Goal: Task Accomplishment & Management: Use online tool/utility

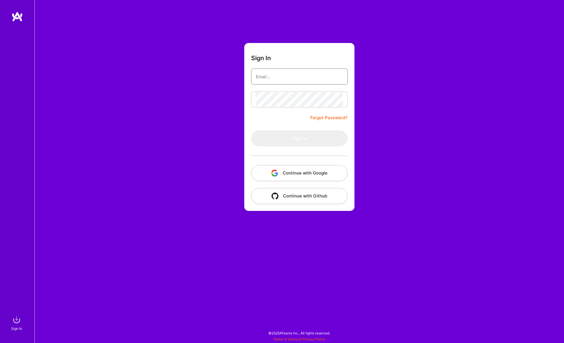
click at [280, 75] on input "email" at bounding box center [299, 76] width 87 height 15
click at [222, 110] on div "Sign In Forgot Password? Sign In Continue with Google Continue with Github" at bounding box center [298, 171] width 529 height 343
click at [296, 174] on button "Continue with Google" at bounding box center [299, 173] width 96 height 16
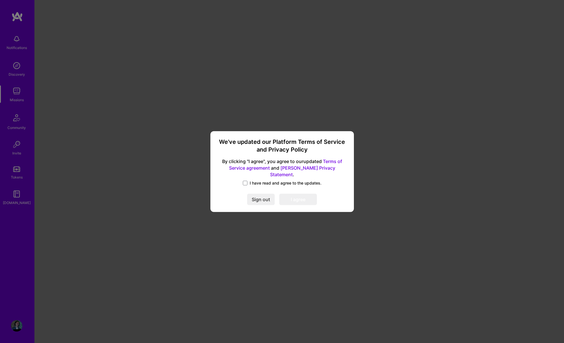
click at [250, 180] on span "I have read and agree to the updates." at bounding box center [286, 183] width 72 height 6
click at [0, 0] on input "I have read and agree to the updates." at bounding box center [0, 0] width 0 height 0
click at [297, 195] on button "I agree" at bounding box center [298, 199] width 38 height 11
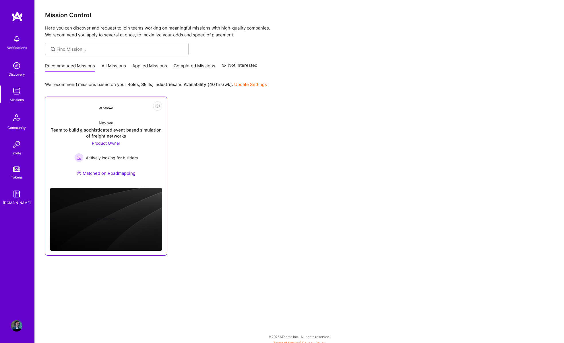
click at [137, 140] on div "Nevoya Team to build a sophisticated event based simulation of freight networks…" at bounding box center [106, 149] width 112 height 68
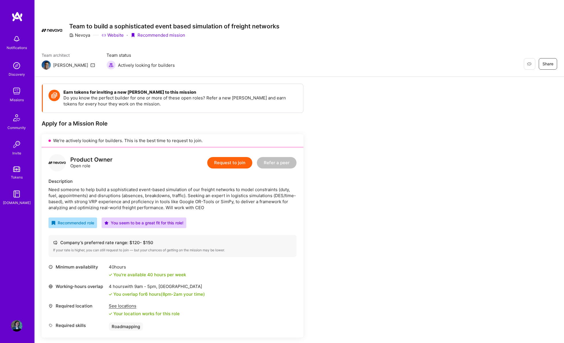
scroll to position [2, 0]
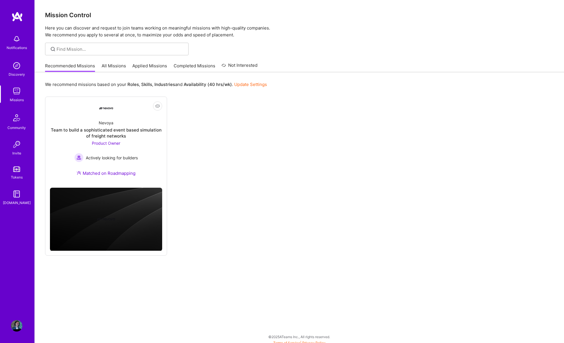
click at [114, 69] on link "All Missions" at bounding box center [114, 67] width 24 height 9
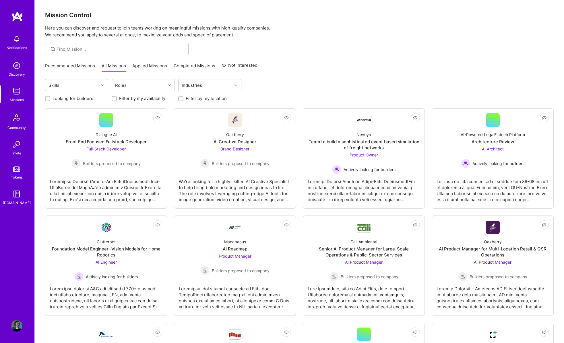
click at [13, 70] on img at bounding box center [16, 65] width 11 height 11
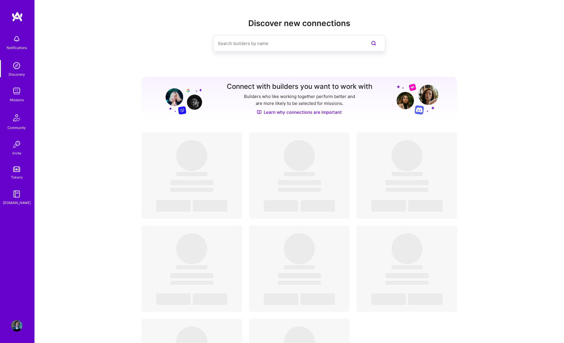
click at [15, 92] on img at bounding box center [16, 91] width 11 height 11
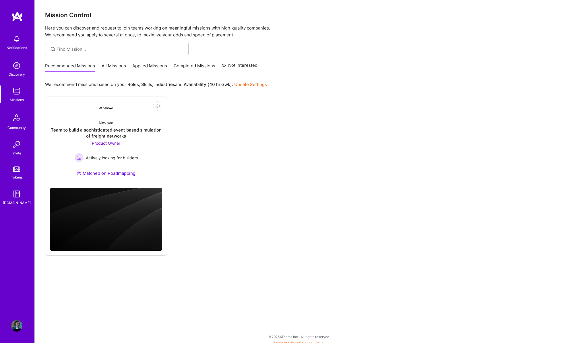
click at [112, 66] on link "All Missions" at bounding box center [114, 67] width 24 height 9
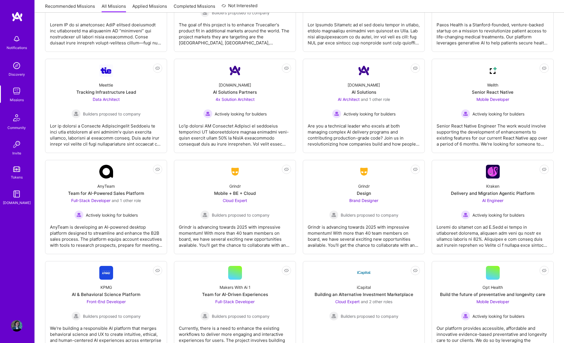
scroll to position [1024, 0]
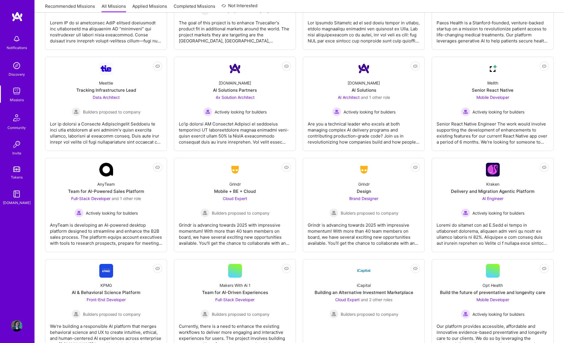
click at [263, 125] on div at bounding box center [235, 131] width 112 height 29
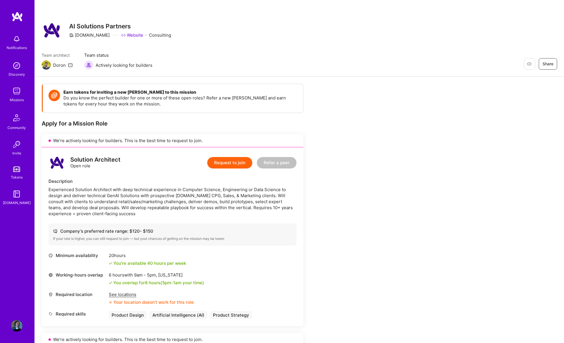
scroll to position [-3, 0]
